Goal: Check status: Check status

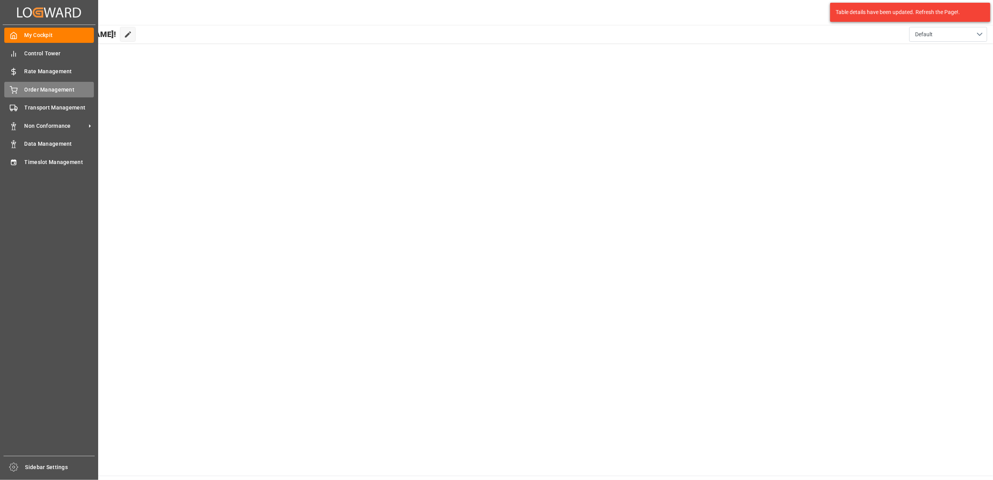
click at [52, 90] on span "Order Management" at bounding box center [60, 90] width 70 height 8
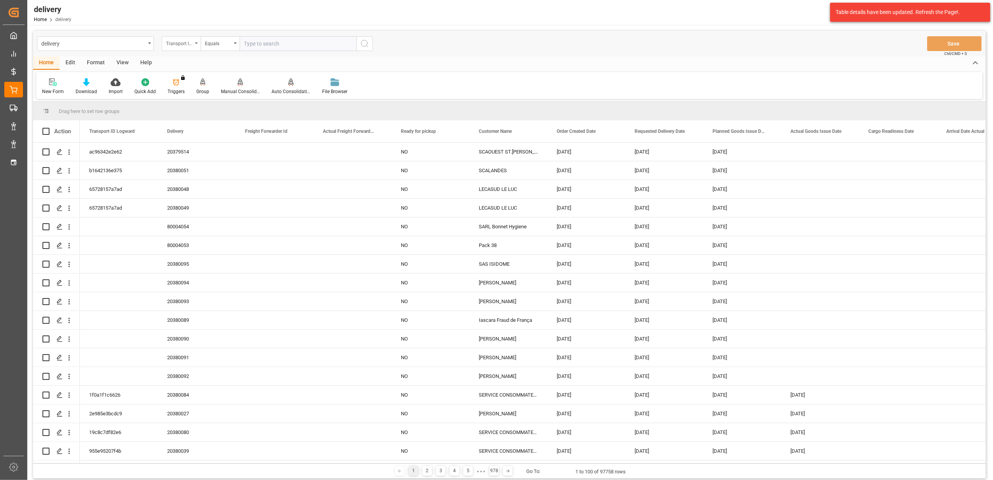
click at [195, 44] on div "Transport ID Logward" at bounding box center [181, 43] width 39 height 15
click at [212, 99] on div "Delivery" at bounding box center [220, 96] width 116 height 16
click at [292, 46] on input "text" at bounding box center [298, 43] width 117 height 15
paste input "20379875"
type input "20379875"
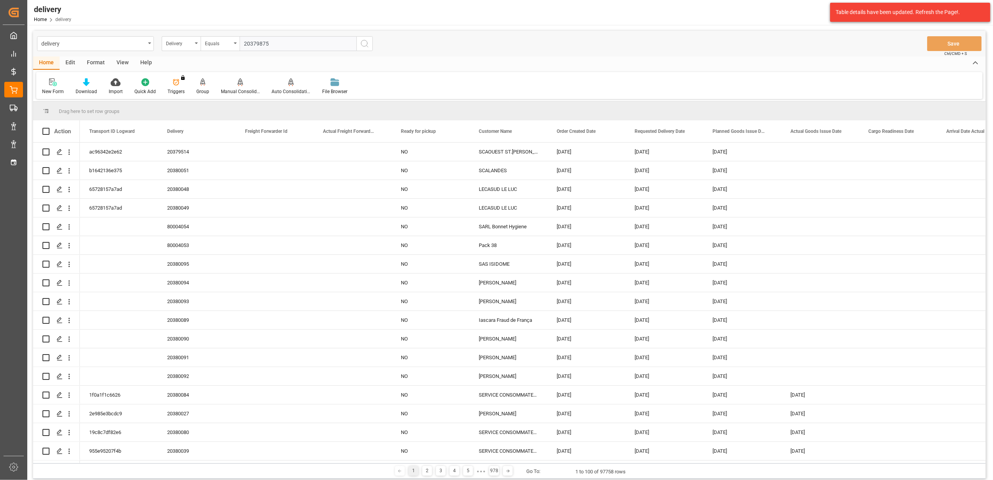
click at [365, 44] on icon "search button" at bounding box center [364, 43] width 9 height 9
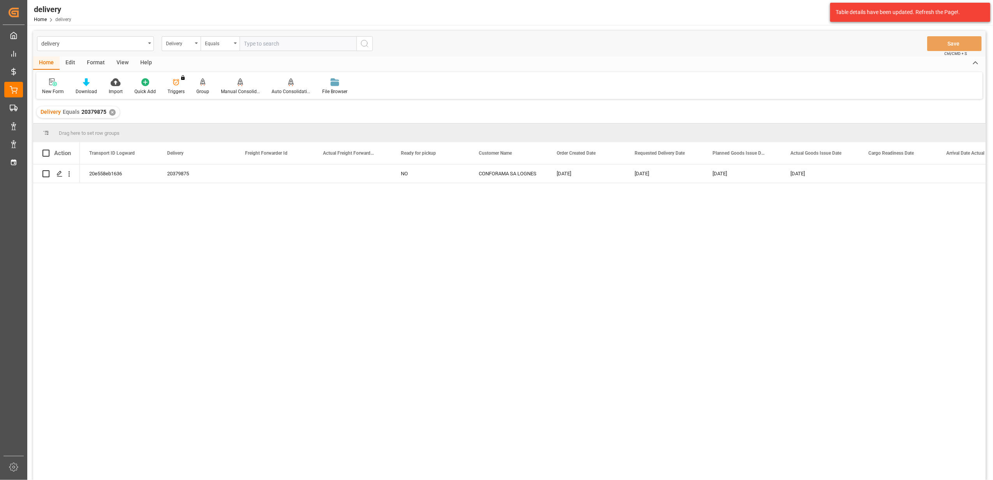
click at [112, 112] on div "✕" at bounding box center [112, 112] width 7 height 7
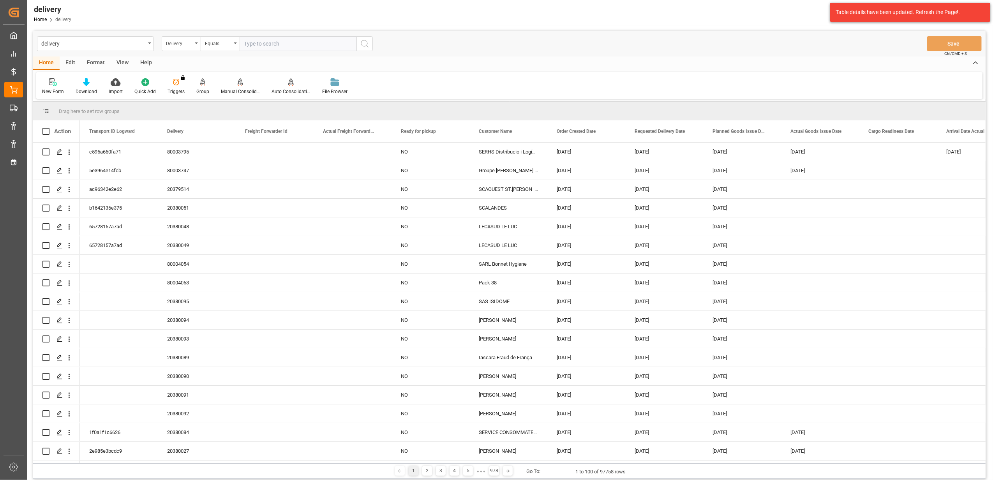
click at [286, 44] on input "text" at bounding box center [298, 43] width 117 height 15
paste input "20379876"
type input "20379876"
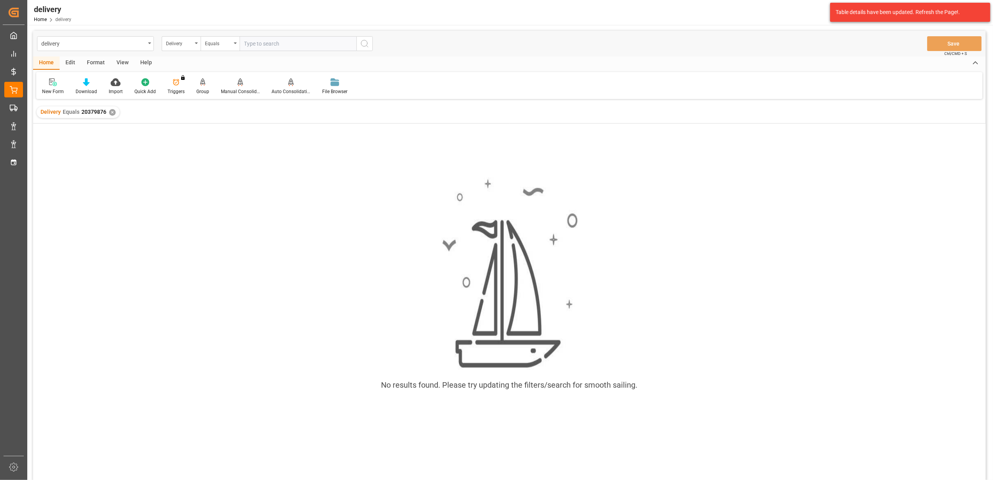
click at [115, 114] on div "Delivery Equals 20379876 ✕" at bounding box center [78, 112] width 83 height 12
click at [111, 111] on div "✕" at bounding box center [112, 112] width 7 height 7
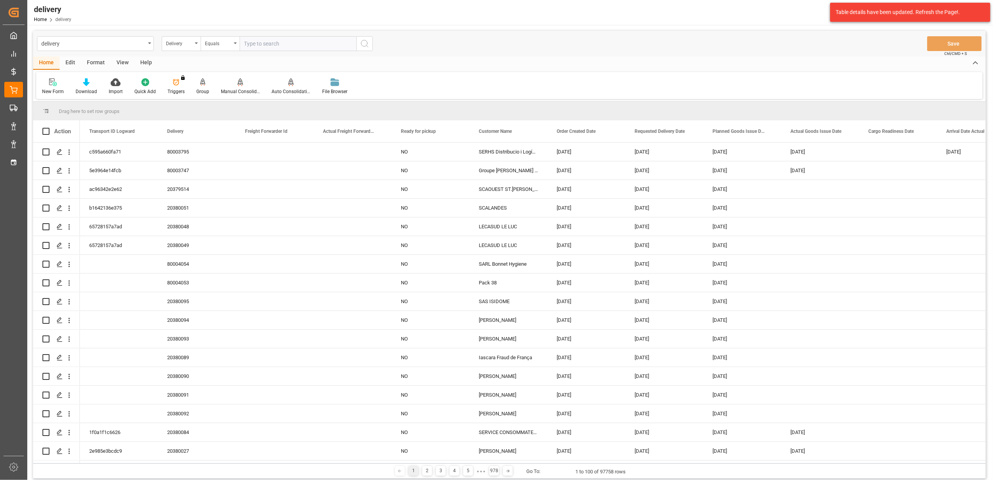
click at [304, 47] on input "text" at bounding box center [298, 43] width 117 height 15
type input "20379876"
click at [363, 42] on icon "search button" at bounding box center [364, 43] width 9 height 9
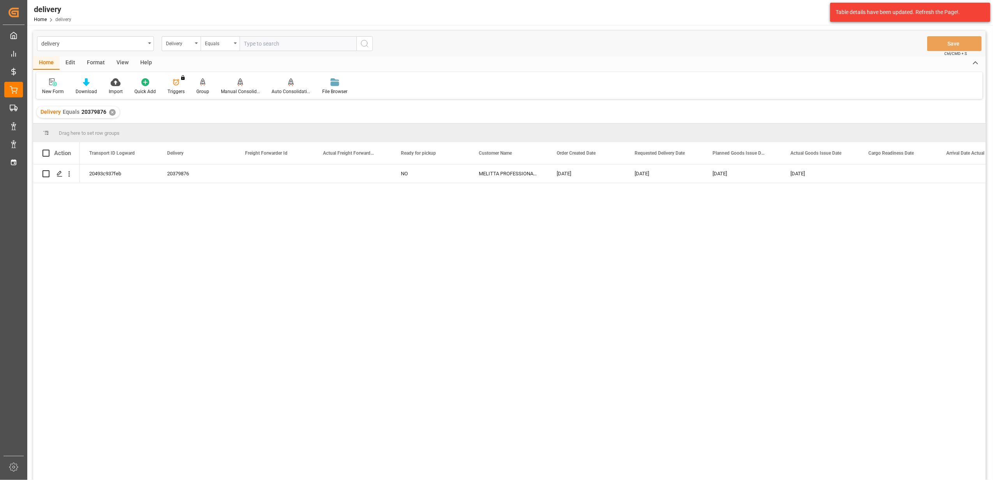
click at [112, 113] on div "✕" at bounding box center [112, 112] width 7 height 7
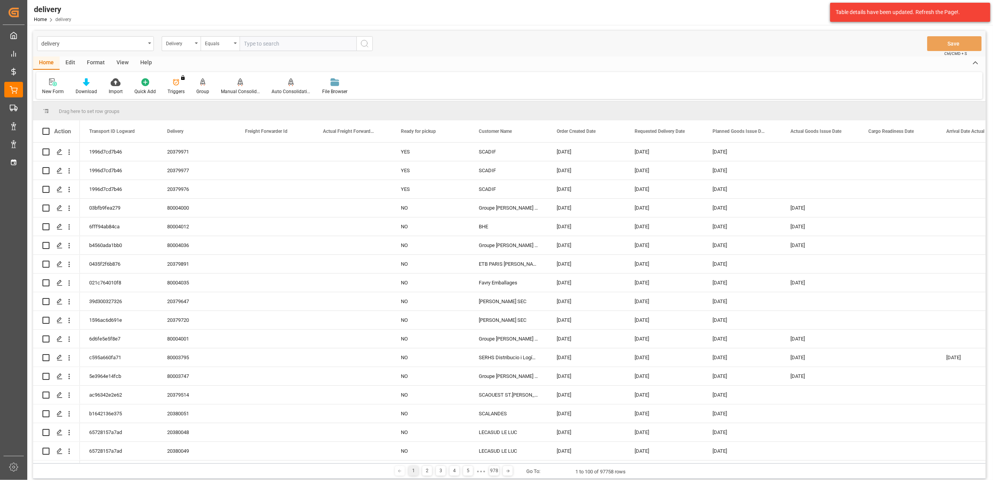
click at [314, 44] on input "text" at bounding box center [298, 43] width 117 height 15
paste input "20379876"
type input "20379876"
click at [366, 44] on icon "search button" at bounding box center [364, 43] width 9 height 9
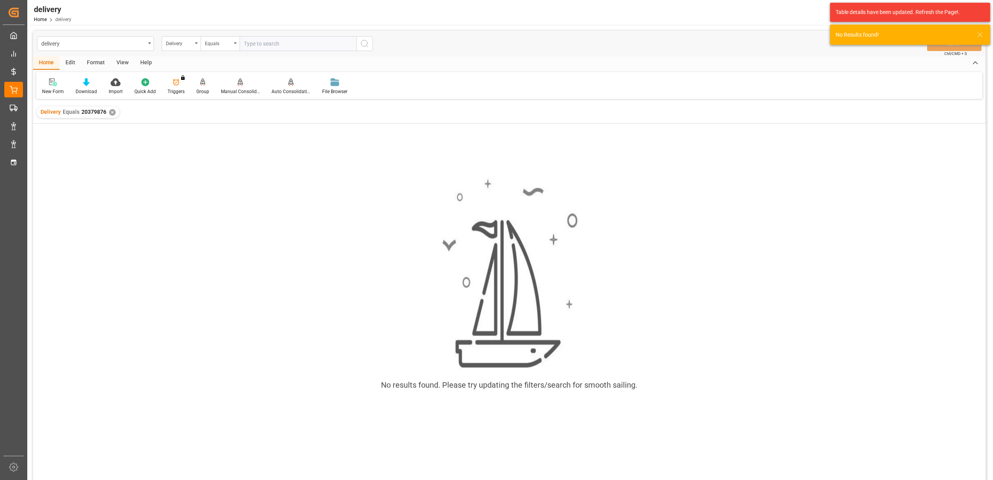
click at [114, 112] on div "✕" at bounding box center [112, 112] width 7 height 7
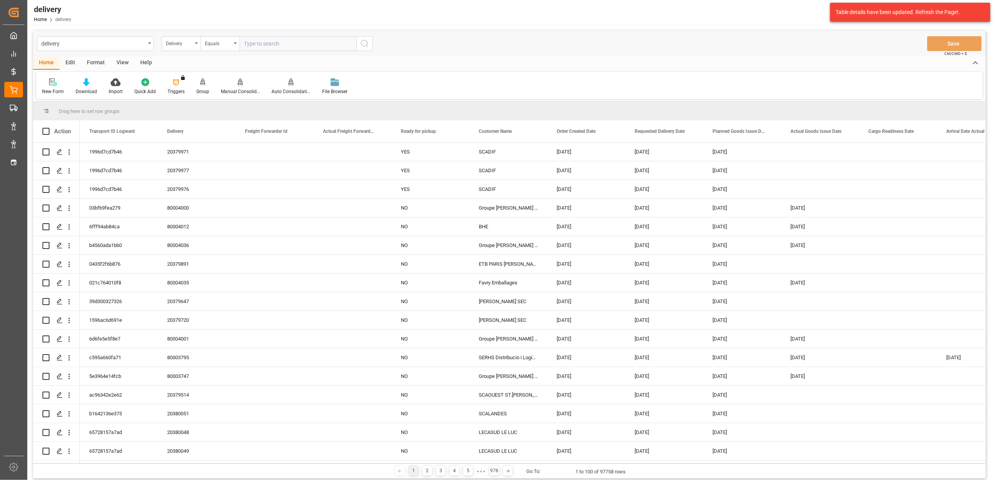
click at [276, 42] on input "text" at bounding box center [298, 43] width 117 height 15
type input "20379890"
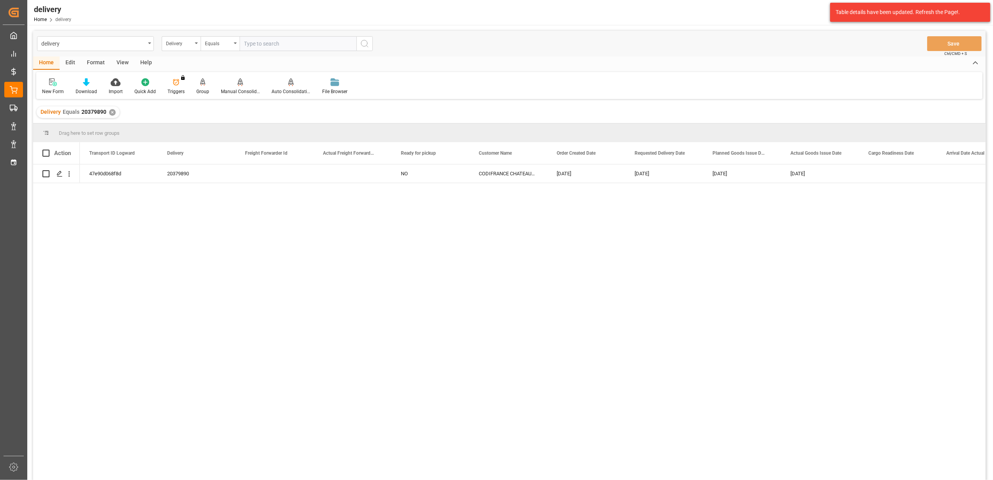
click at [112, 112] on div "✕" at bounding box center [112, 112] width 7 height 7
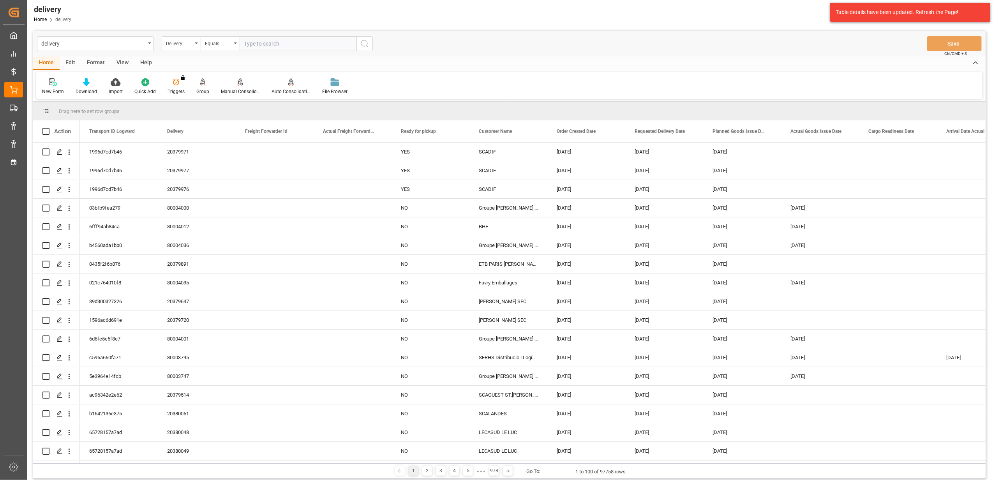
click at [275, 44] on input "text" at bounding box center [298, 43] width 117 height 15
paste input "20379625"
type input "20379625"
click at [365, 47] on icon "search button" at bounding box center [364, 43] width 9 height 9
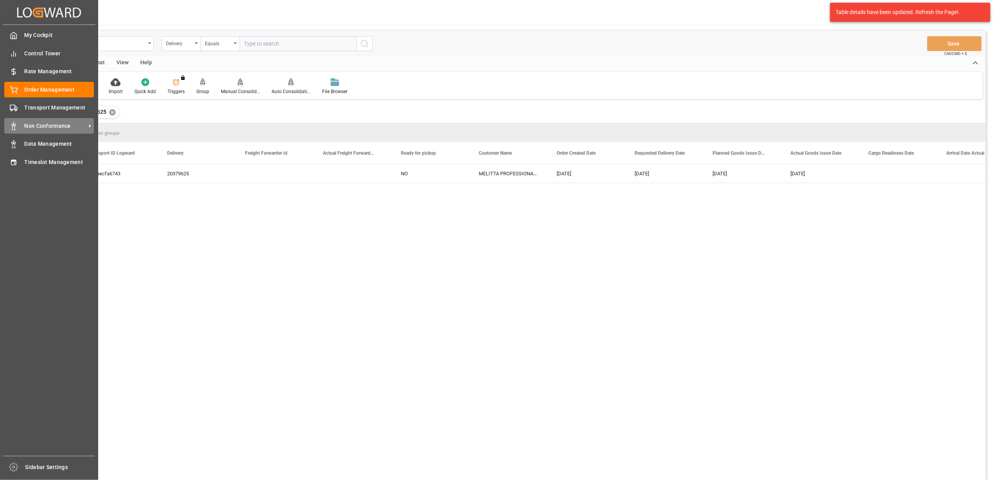
click at [25, 128] on span "Non Conformance" at bounding box center [56, 126] width 62 height 8
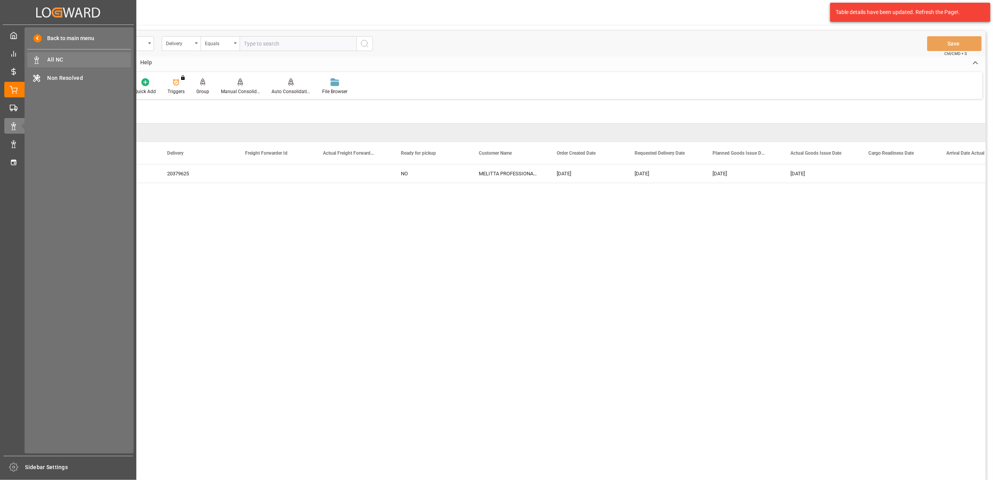
click at [52, 58] on span "All NC" at bounding box center [90, 60] width 84 height 8
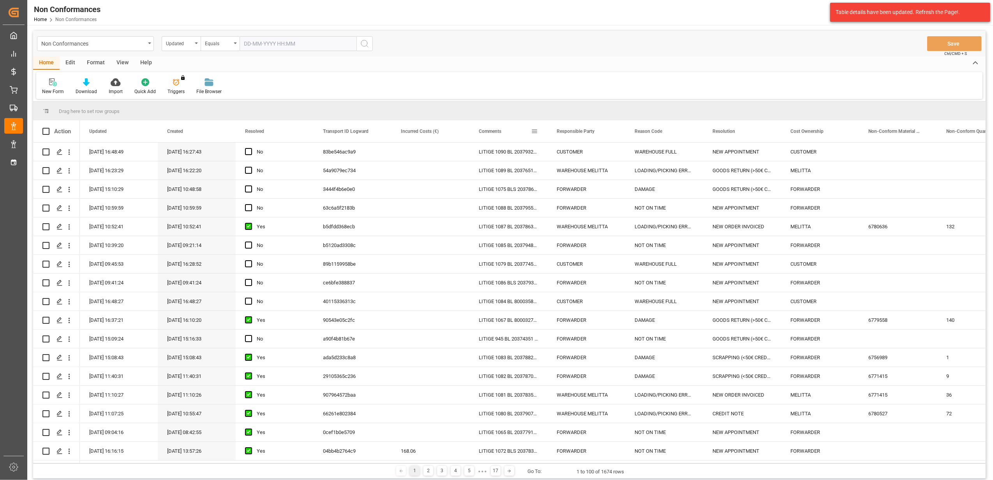
click at [535, 132] on span at bounding box center [534, 131] width 7 height 7
click at [569, 134] on span "filter" at bounding box center [570, 132] width 7 height 7
click at [605, 153] on span "Filtering operator" at bounding box center [604, 153] width 7 height 7
click at [549, 193] on span "Fuzzy search" at bounding box center [548, 192] width 29 height 6
click at [565, 178] on input "Filter Value" at bounding box center [570, 174] width 76 height 16
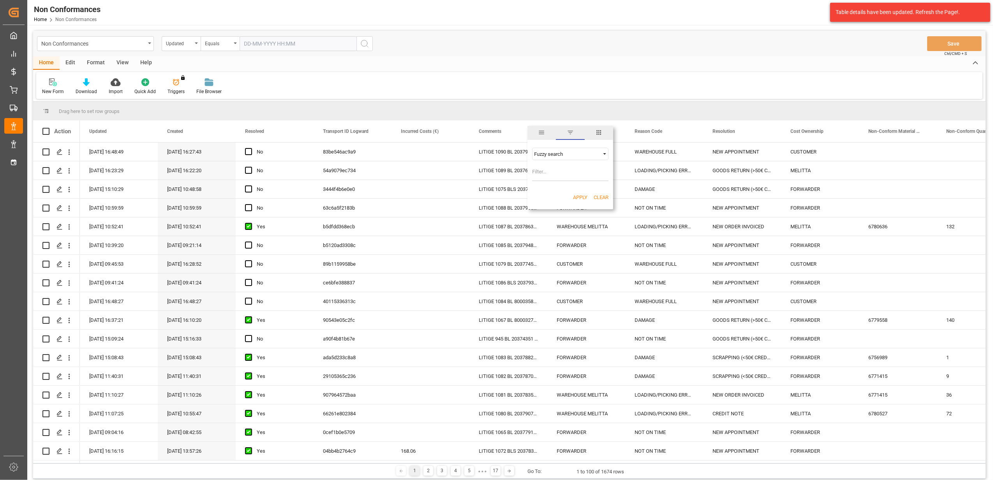
paste input "20379338"
type input "20379338"
click at [584, 194] on button "Apply" at bounding box center [580, 198] width 14 height 8
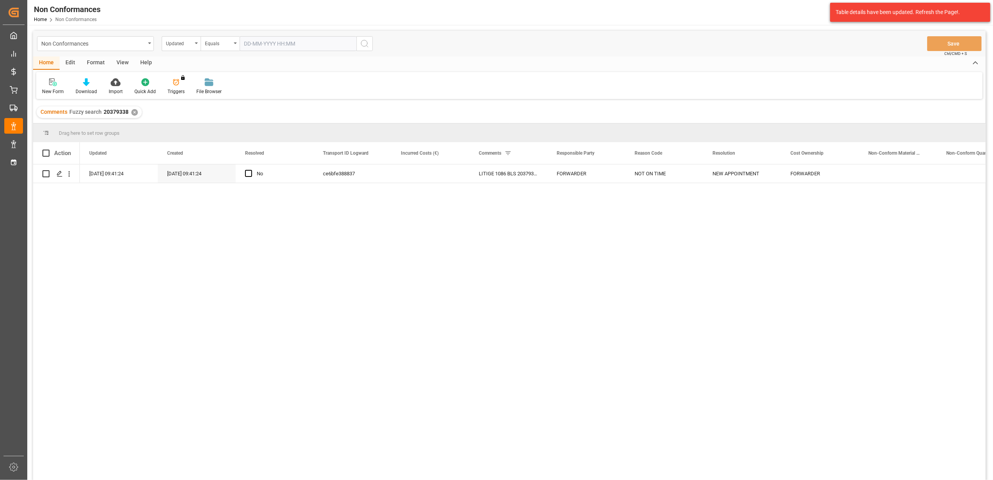
click at [133, 109] on div "Comments Fuzzy search 20379338 ✕" at bounding box center [89, 112] width 105 height 12
click at [133, 113] on div "✕" at bounding box center [134, 112] width 7 height 7
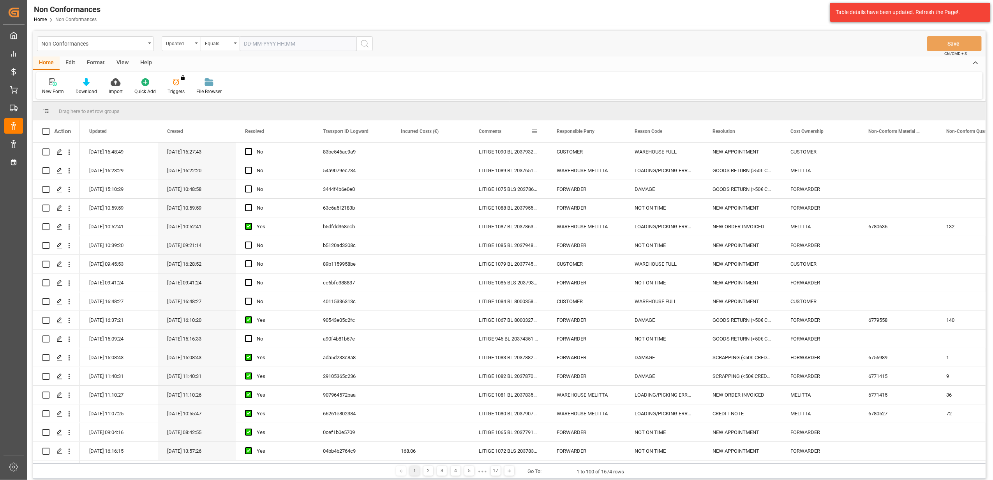
click at [535, 130] on span at bounding box center [534, 131] width 7 height 7
click at [605, 153] on span "Filtering operator" at bounding box center [604, 153] width 7 height 7
click at [563, 192] on span "Fuzzy search" at bounding box center [548, 192] width 29 height 6
click at [571, 175] on input "Filter Value" at bounding box center [570, 174] width 76 height 16
paste input "20379326"
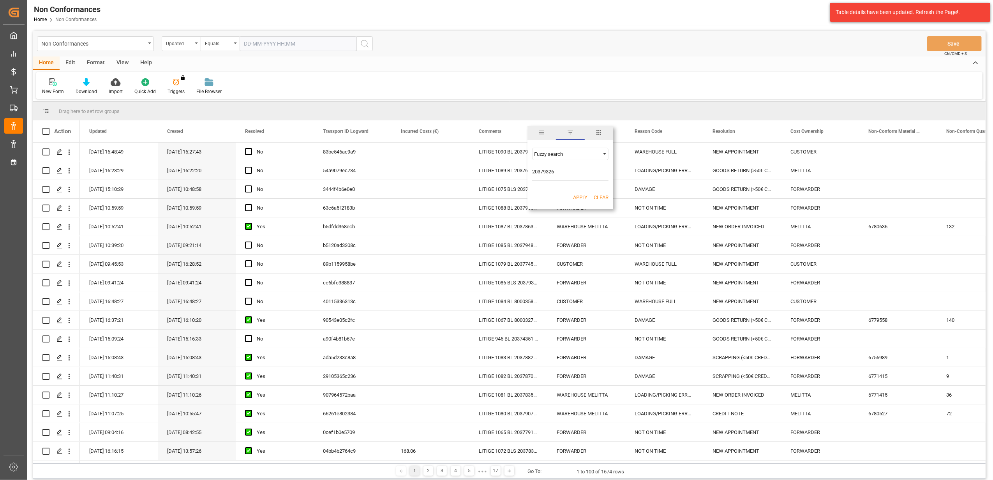
type input "20379326"
click at [575, 199] on button "Apply" at bounding box center [580, 198] width 14 height 8
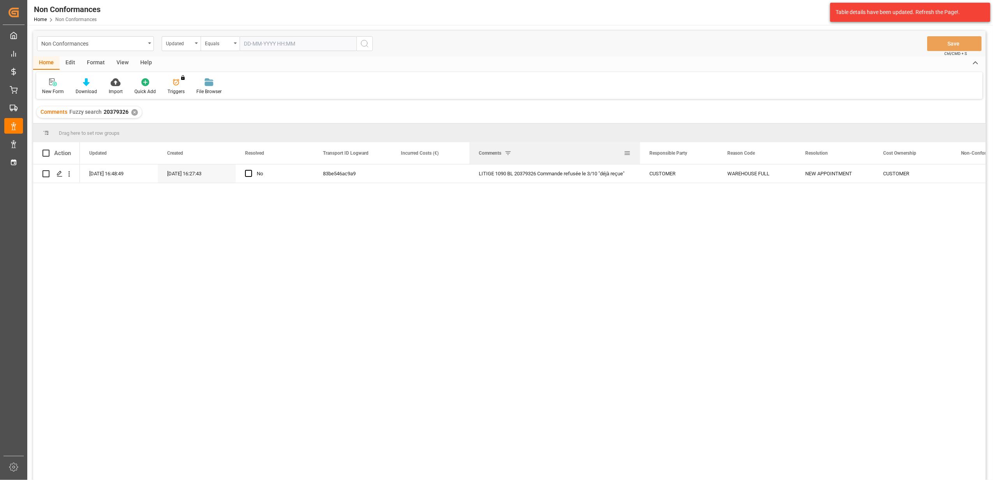
drag, startPoint x: 546, startPoint y: 151, endPoint x: 638, endPoint y: 158, distance: 92.2
click at [639, 159] on div at bounding box center [640, 153] width 3 height 22
